Goal: Navigation & Orientation: Find specific page/section

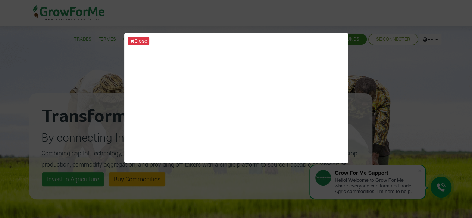
click at [386, 74] on div "Close" at bounding box center [236, 109] width 472 height 218
click at [131, 40] on icon at bounding box center [132, 40] width 4 height 5
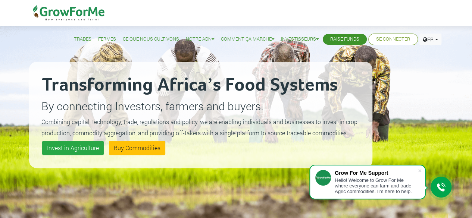
scroll to position [34, 0]
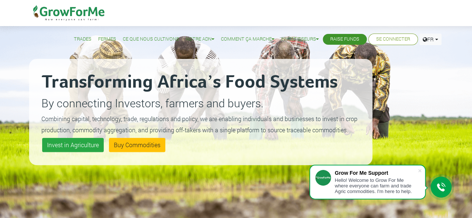
click at [136, 42] on link "Ce que nous Cultivons" at bounding box center [151, 39] width 56 height 8
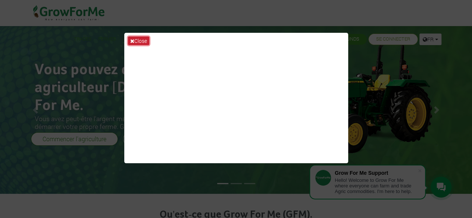
click at [136, 42] on button "Close" at bounding box center [138, 41] width 21 height 9
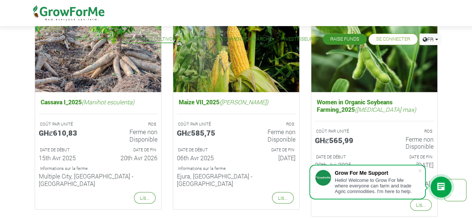
scroll to position [616, 0]
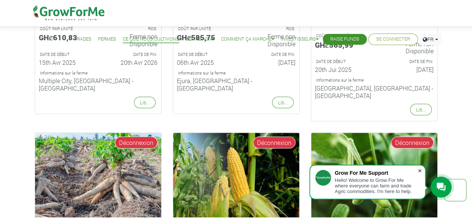
click at [419, 171] on span at bounding box center [419, 170] width 7 height 7
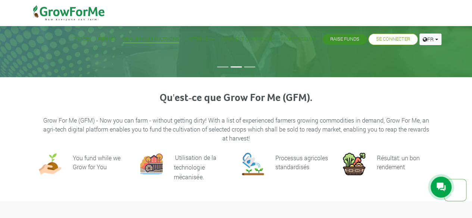
scroll to position [0, 0]
